Goal: Task Accomplishment & Management: Use online tool/utility

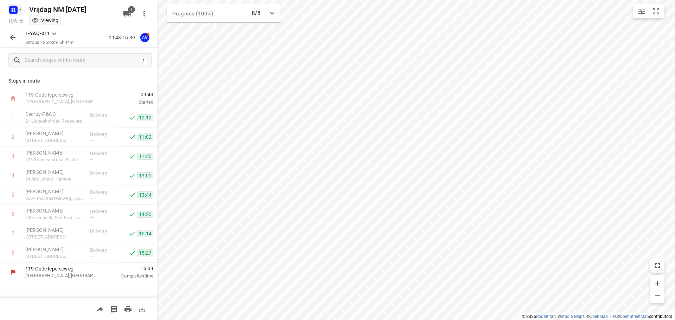
click at [15, 8] on rect "button" at bounding box center [13, 10] width 8 height 8
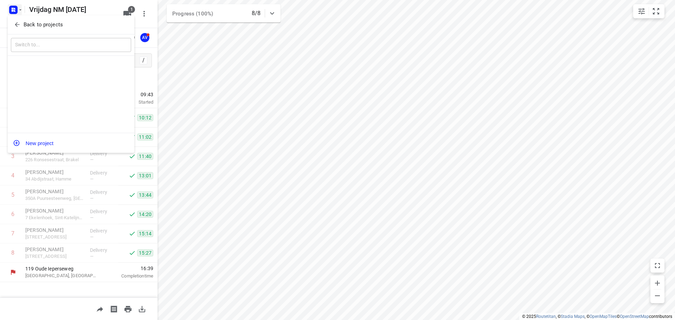
click at [15, 24] on icon "button" at bounding box center [17, 24] width 7 height 7
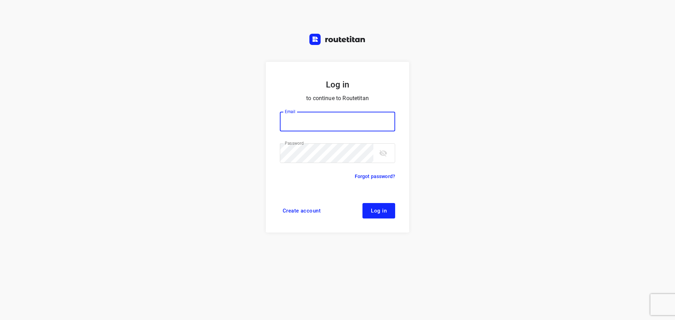
type input "[PERSON_NAME][EMAIL_ADDRESS][DOMAIN_NAME]"
click at [369, 214] on button "Log in" at bounding box center [378, 210] width 33 height 15
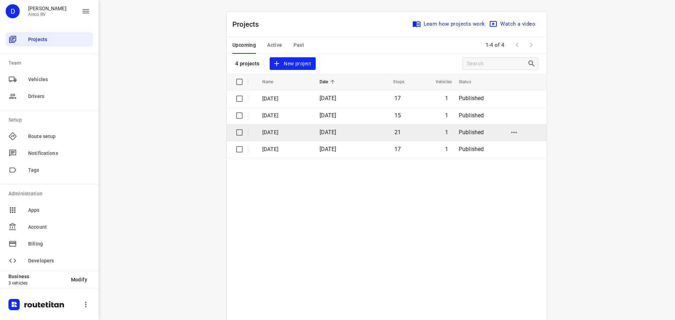
click at [283, 130] on p "Woensdag 17 September" at bounding box center [285, 133] width 47 height 8
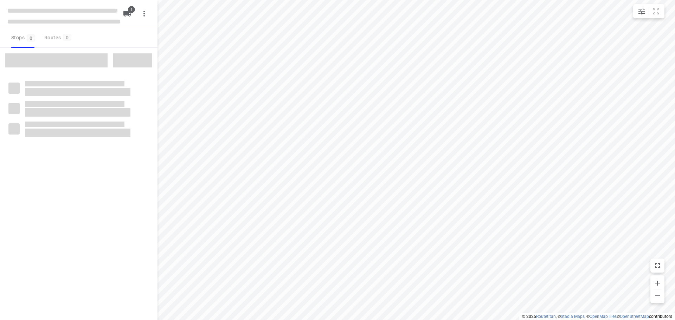
type input "distance"
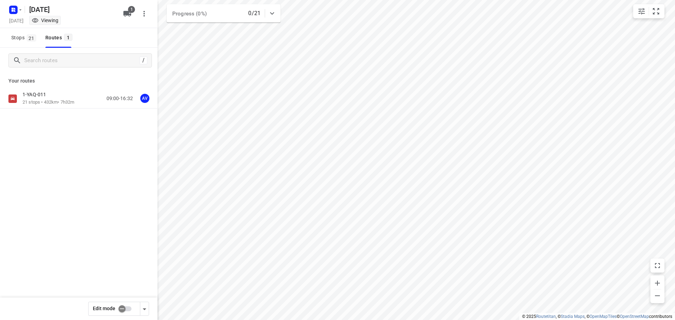
click at [69, 96] on div "1-YAQ-011" at bounding box center [48, 95] width 52 height 8
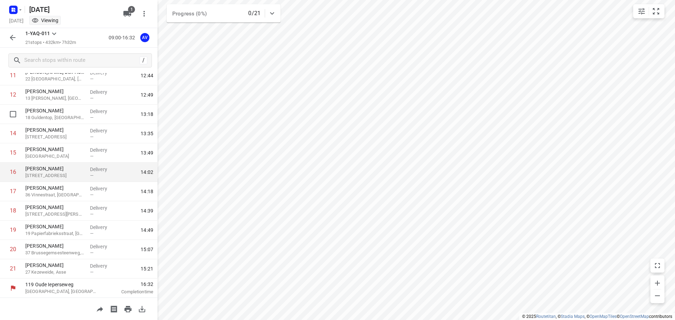
scroll to position [236, 0]
